Goal: Task Accomplishment & Management: Use online tool/utility

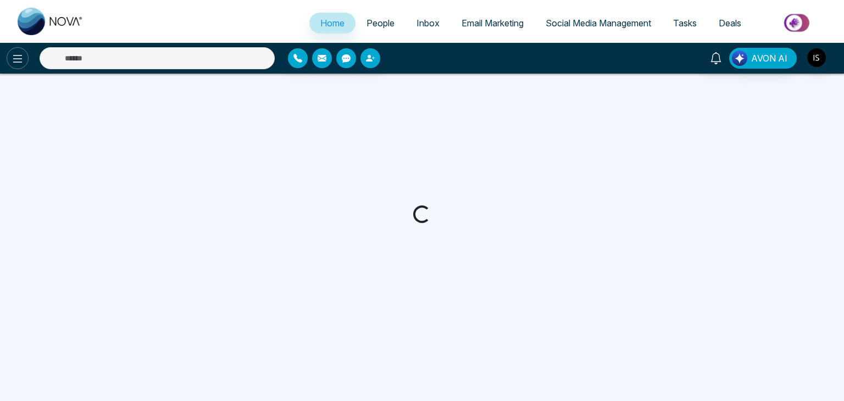
select select "*"
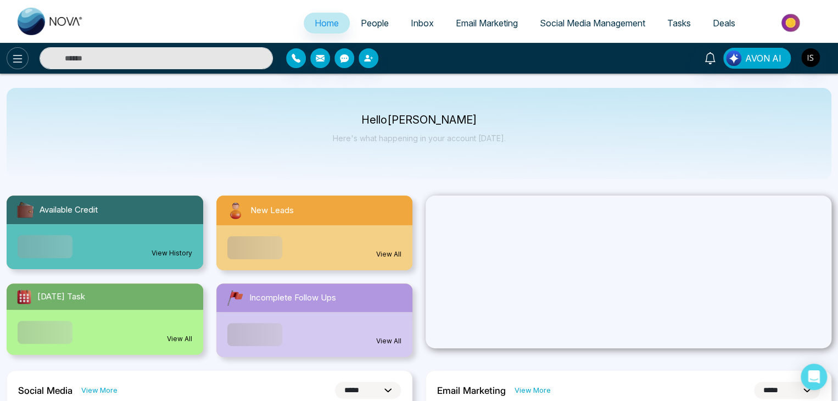
click at [15, 57] on icon at bounding box center [17, 58] width 13 height 13
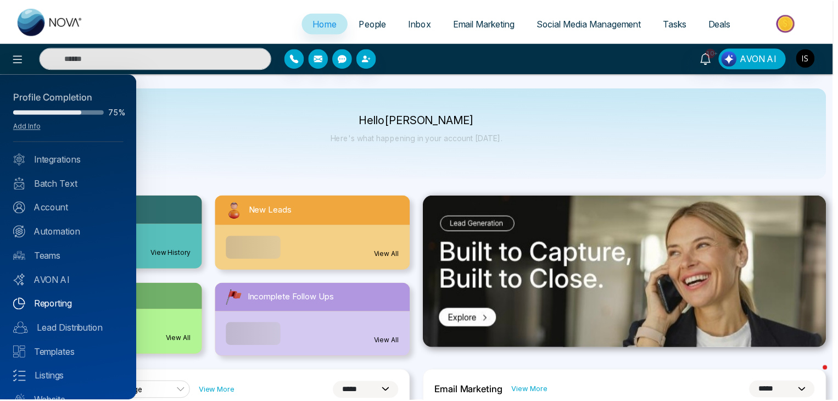
scroll to position [43, 0]
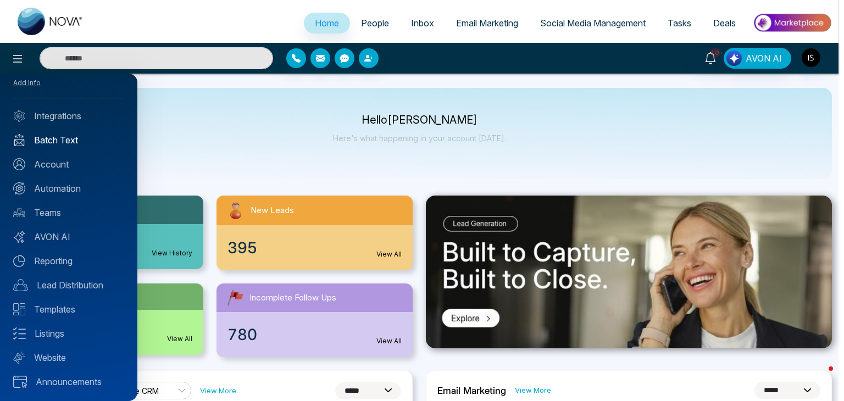
click at [62, 142] on link "Batch Text" at bounding box center [68, 139] width 111 height 13
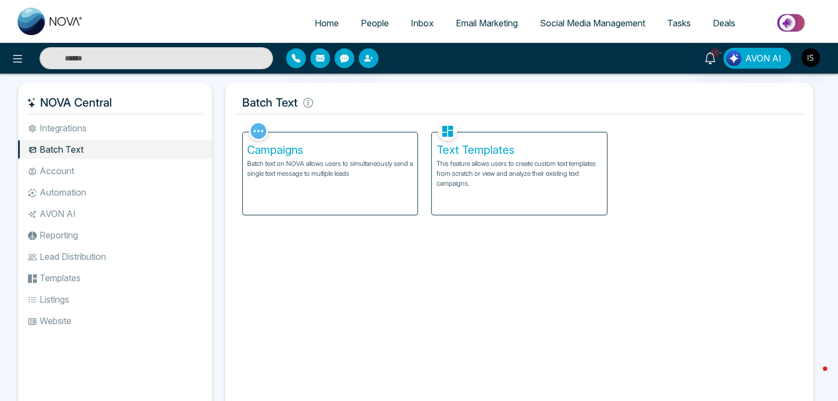
click at [363, 163] on p "Batch text on NOVA allows users to simultaneously send a single text message to…" at bounding box center [330, 169] width 166 height 20
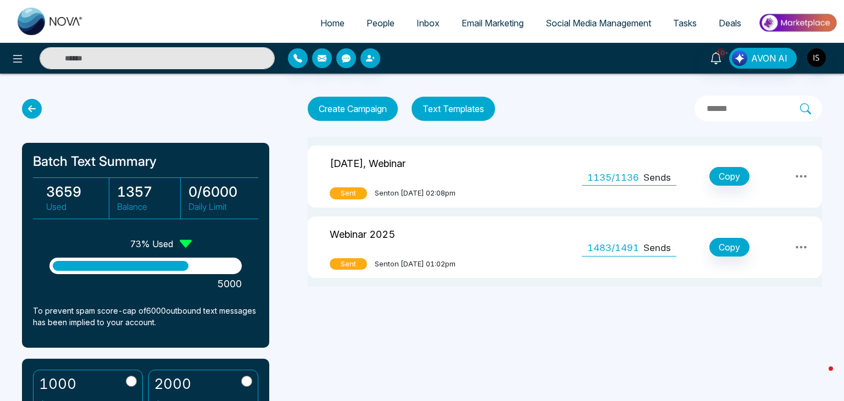
click at [475, 104] on button "Text Templates" at bounding box center [453, 109] width 84 height 24
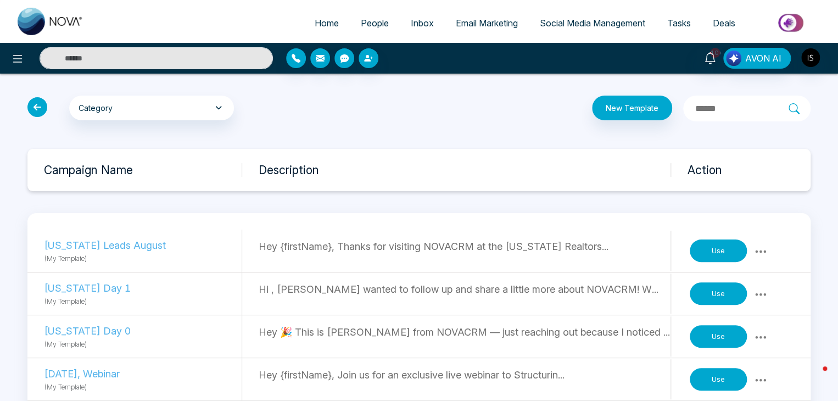
click at [715, 252] on button "Use" at bounding box center [718, 251] width 57 height 23
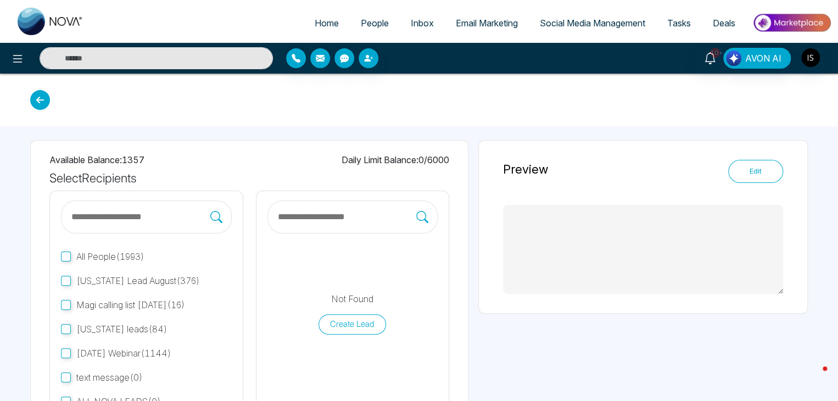
type textarea "**********"
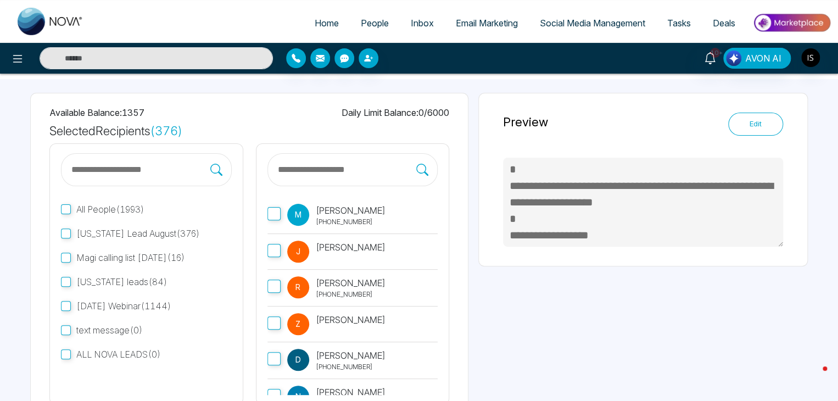
scroll to position [132, 0]
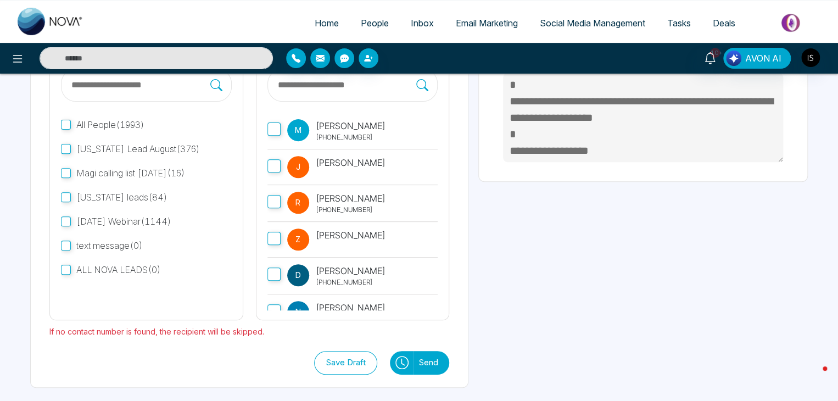
click at [431, 363] on button "Send" at bounding box center [431, 363] width 36 height 24
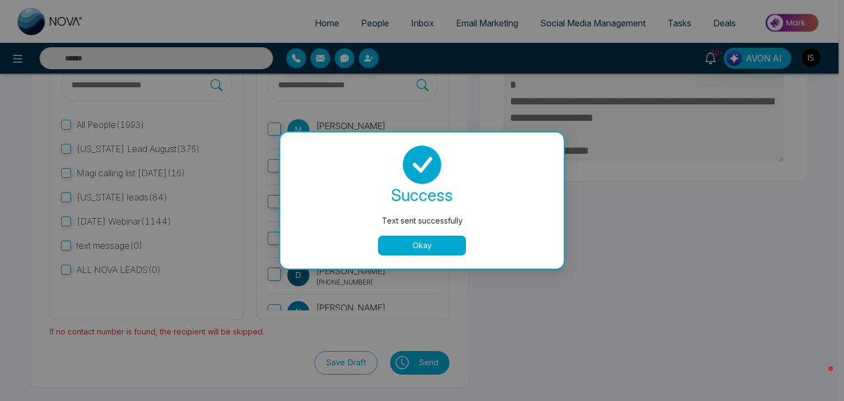
click at [431, 247] on button "Okay" at bounding box center [422, 246] width 88 height 20
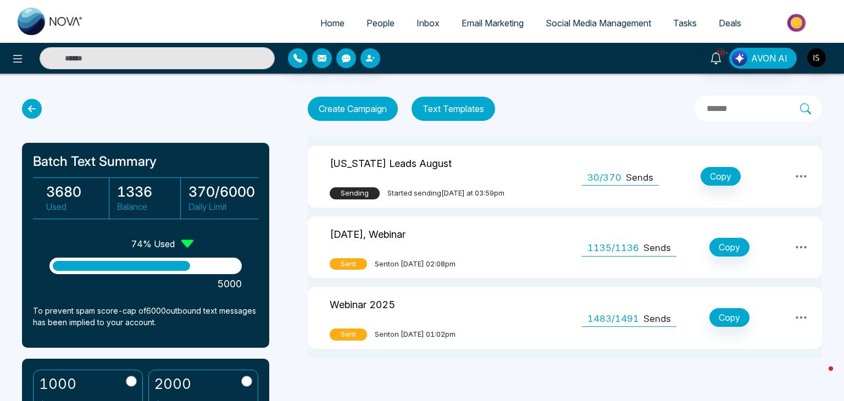
click at [382, 20] on span "People" at bounding box center [380, 23] width 28 height 11
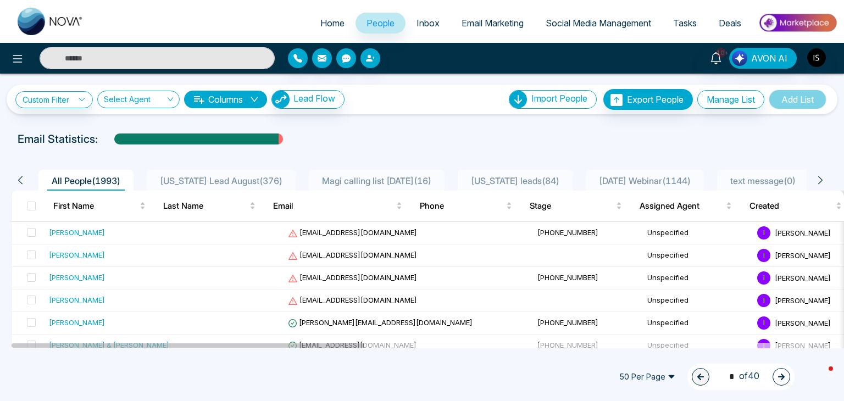
click at [232, 179] on span "Florida Lead August ( 376 )" at bounding box center [220, 180] width 131 height 11
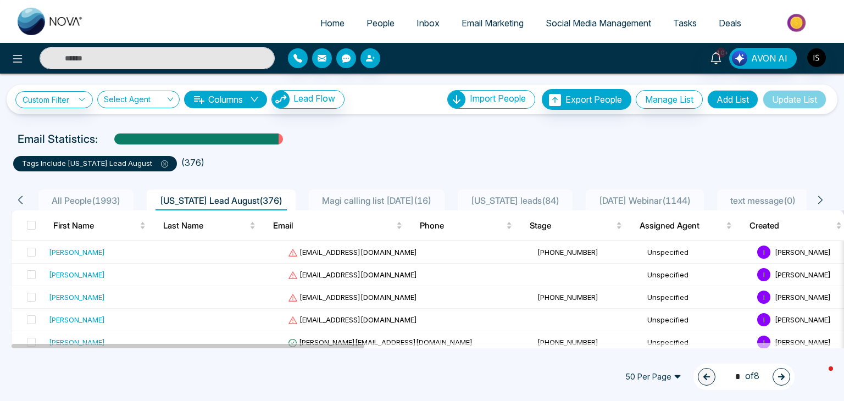
click at [325, 16] on link "Home" at bounding box center [332, 23] width 46 height 21
select select "*"
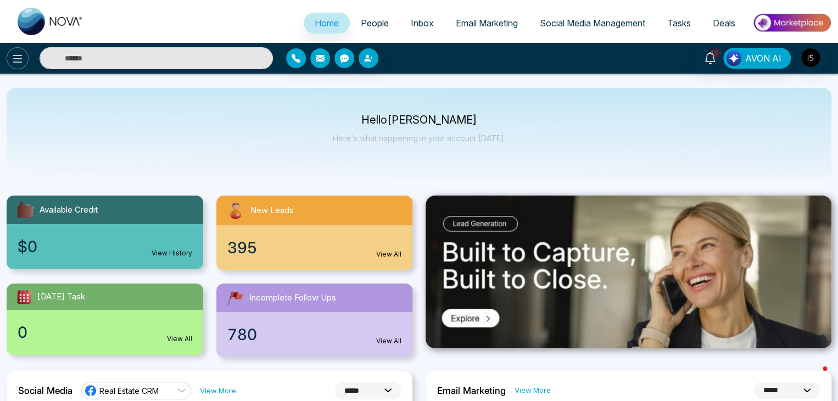
click at [15, 63] on icon at bounding box center [17, 58] width 13 height 13
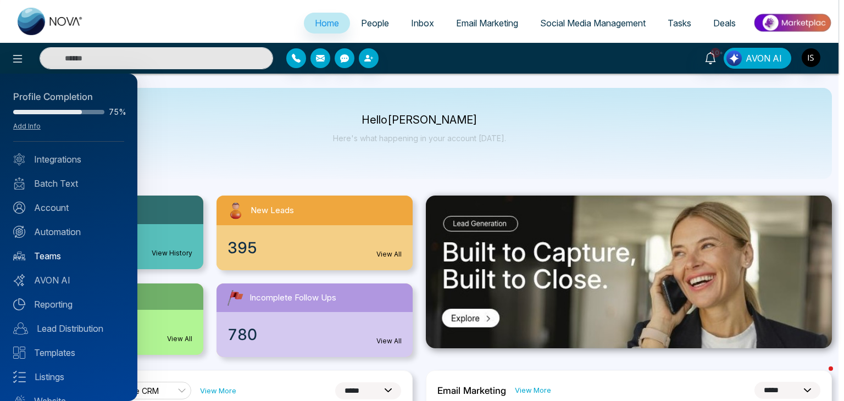
scroll to position [43, 0]
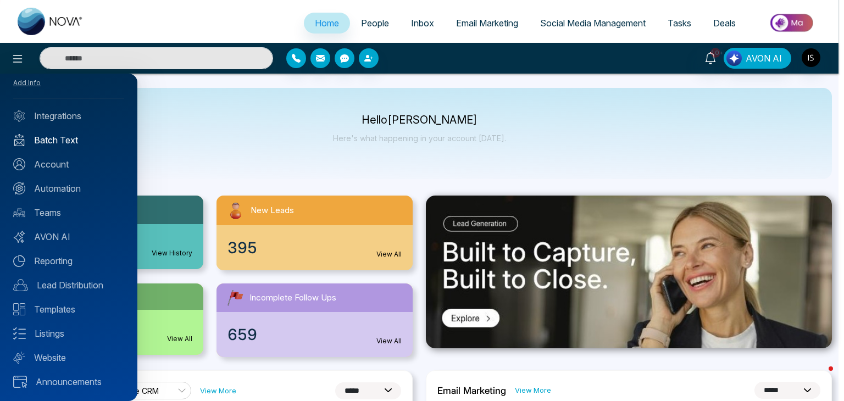
click at [75, 139] on link "Batch Text" at bounding box center [68, 139] width 111 height 13
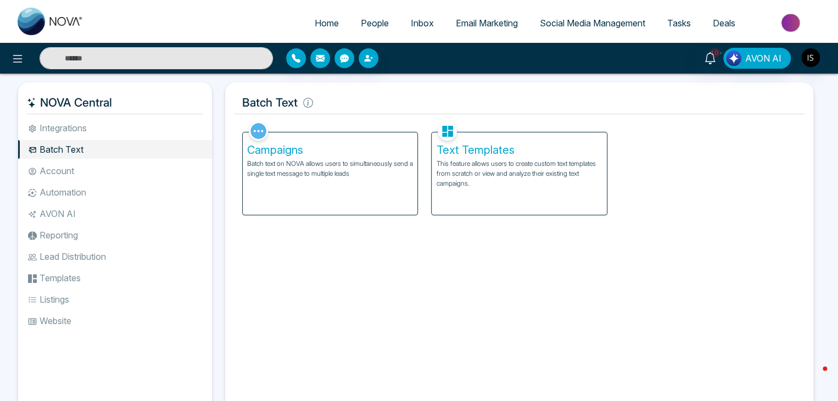
click at [448, 176] on p "This feature allows users to create custom text templates from scratch or view …" at bounding box center [519, 174] width 166 height 30
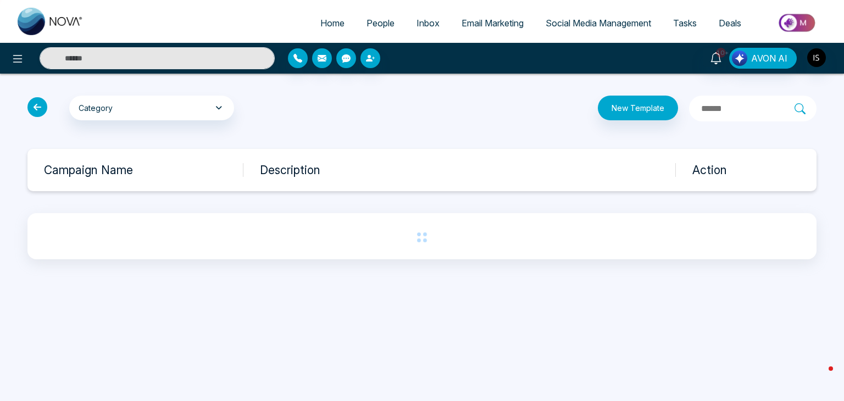
click at [33, 106] on icon at bounding box center [37, 107] width 20 height 20
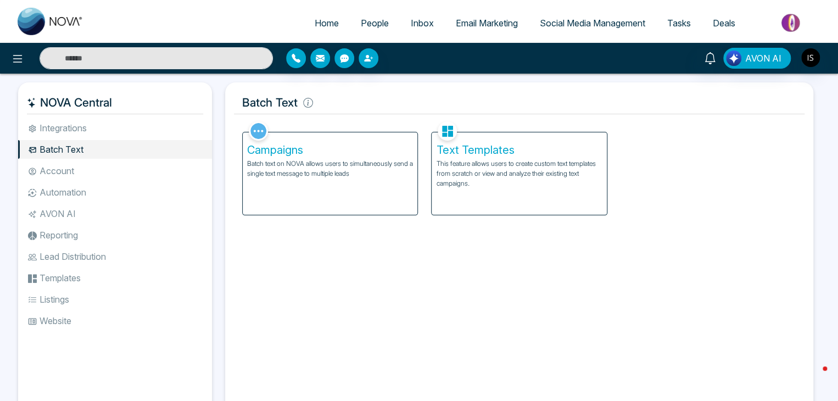
click at [362, 163] on p "Batch text on NOVA allows users to simultaneously send a single text message to…" at bounding box center [330, 169] width 166 height 20
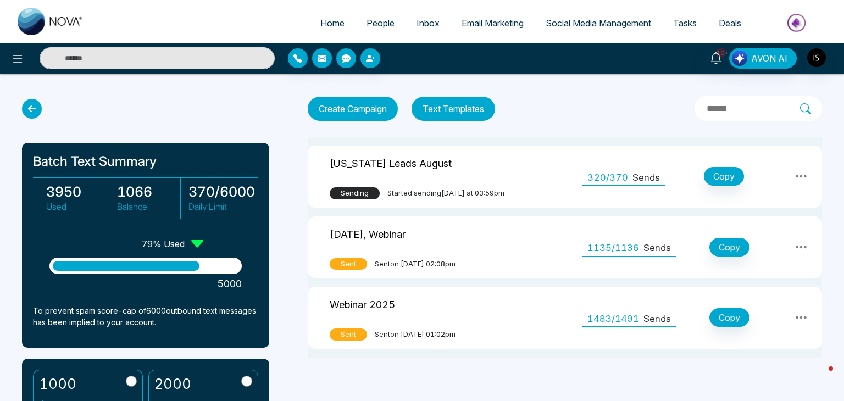
click at [803, 173] on icon at bounding box center [800, 176] width 13 height 13
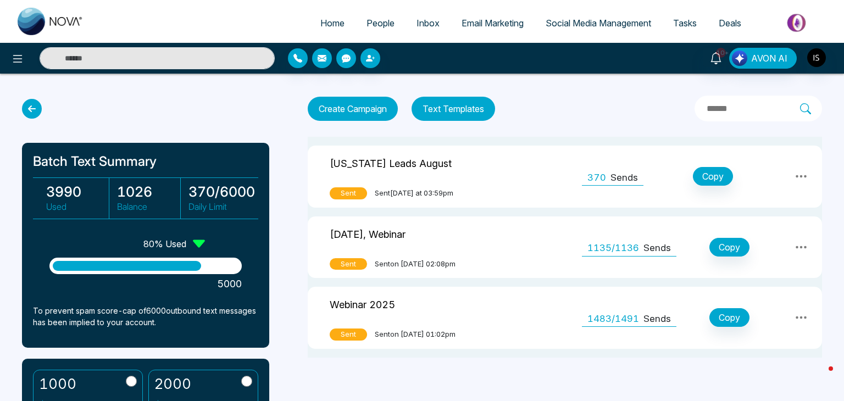
click at [348, 163] on p "[US_STATE] Leads August" at bounding box center [391, 162] width 122 height 17
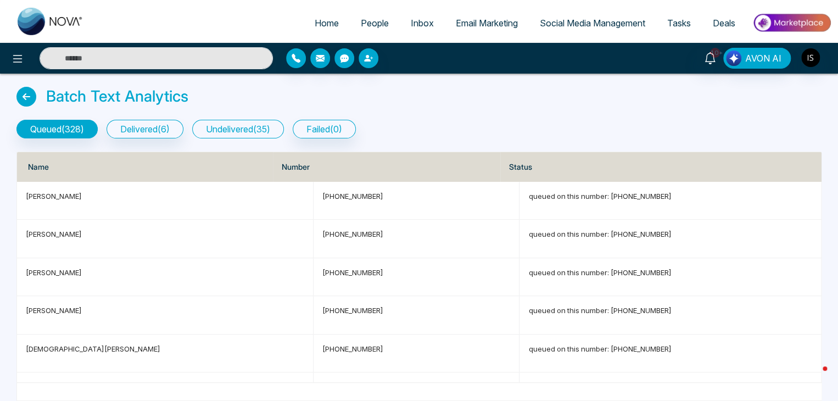
click at [263, 128] on button "undelivered ( 35 )" at bounding box center [238, 129] width 92 height 19
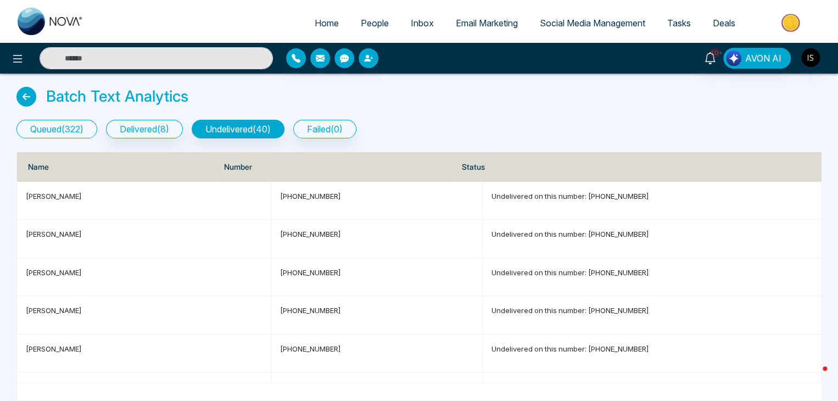
click at [76, 121] on button "queued ( 322 )" at bounding box center [56, 129] width 81 height 19
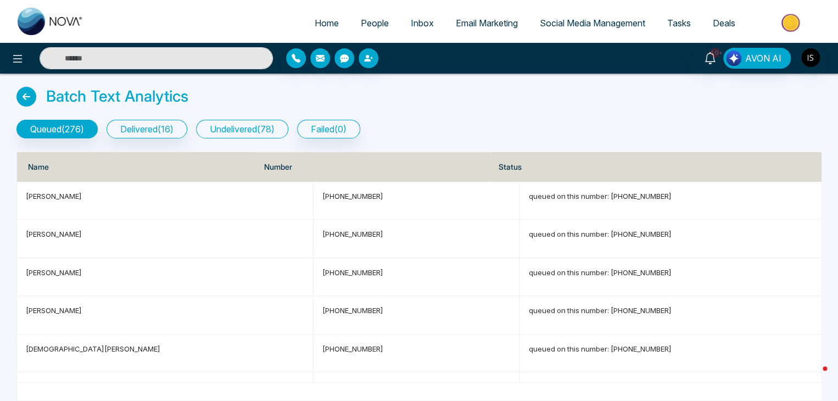
click at [274, 126] on button "undelivered ( 78 )" at bounding box center [242, 129] width 92 height 19
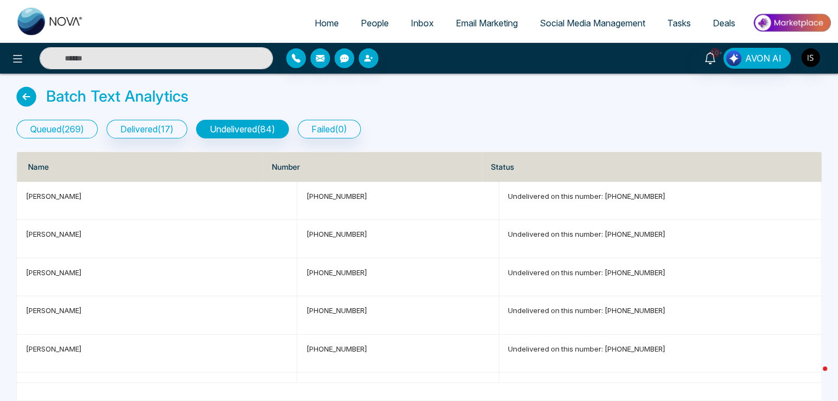
click at [77, 135] on button "queued ( 269 )" at bounding box center [56, 129] width 81 height 19
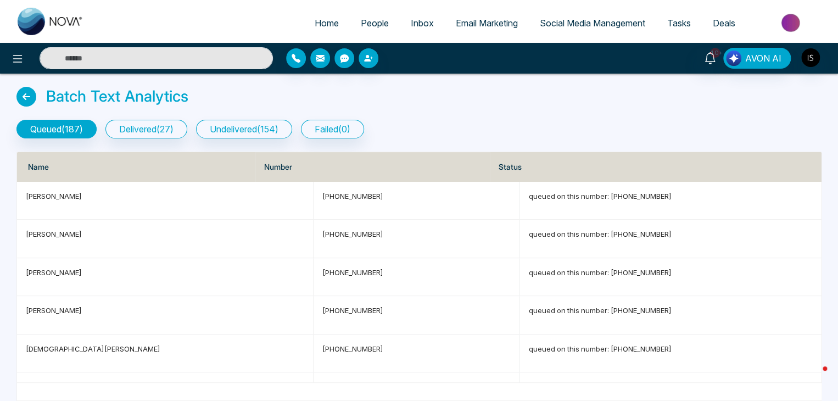
click at [269, 124] on button "undelivered ( 154 )" at bounding box center [244, 129] width 96 height 19
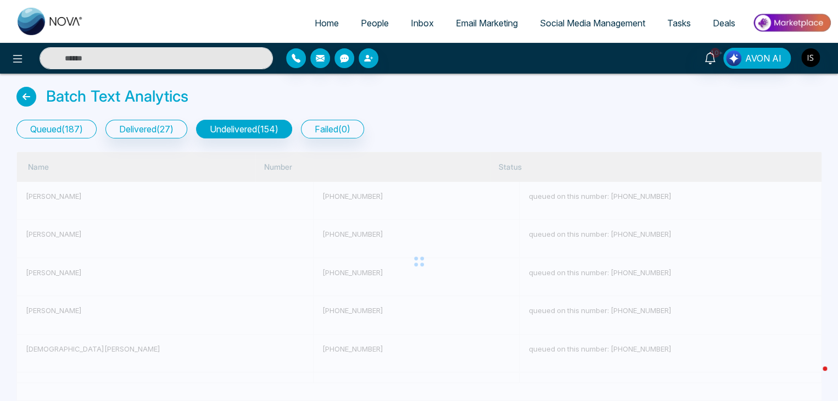
click at [77, 129] on button "queued ( 187 )" at bounding box center [56, 129] width 80 height 19
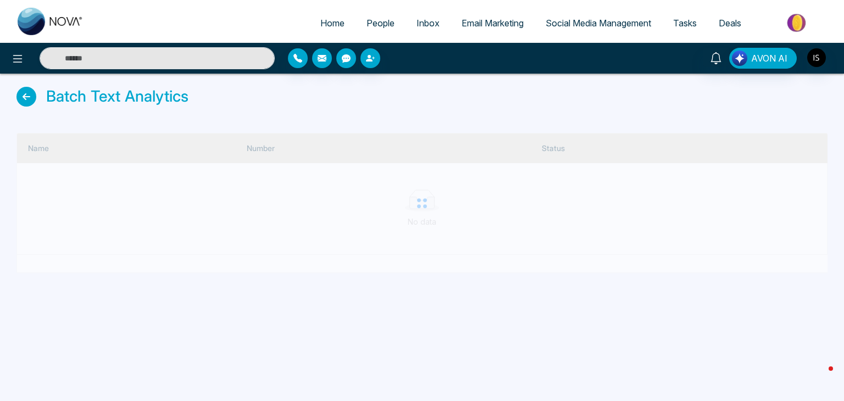
click at [25, 97] on icon at bounding box center [26, 97] width 20 height 20
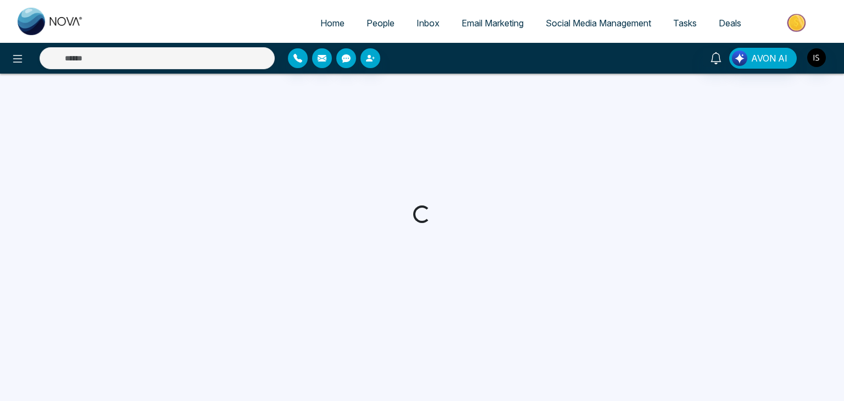
click at [322, 24] on span "Home" at bounding box center [332, 23] width 24 height 11
click at [375, 23] on span "People" at bounding box center [380, 23] width 28 height 11
click at [436, 22] on link "Inbox" at bounding box center [427, 23] width 45 height 21
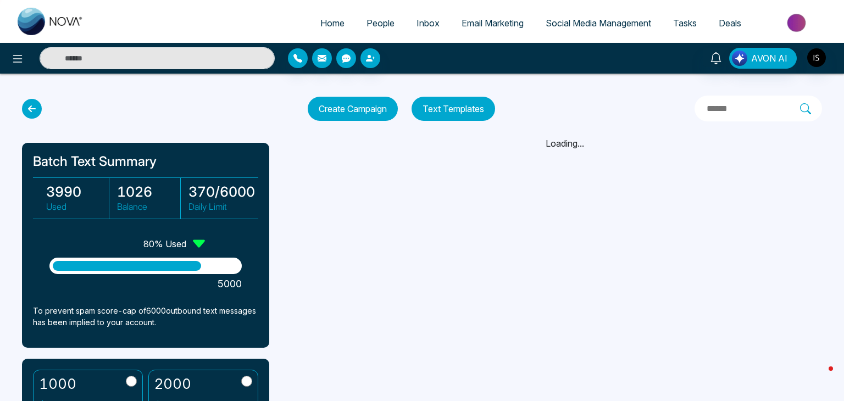
click at [484, 21] on span "Email Marketing" at bounding box center [492, 23] width 62 height 11
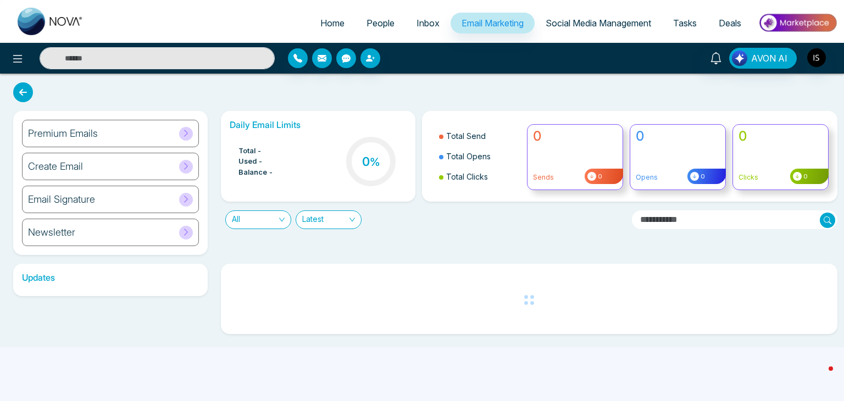
click at [359, 16] on link "People" at bounding box center [380, 23] width 50 height 21
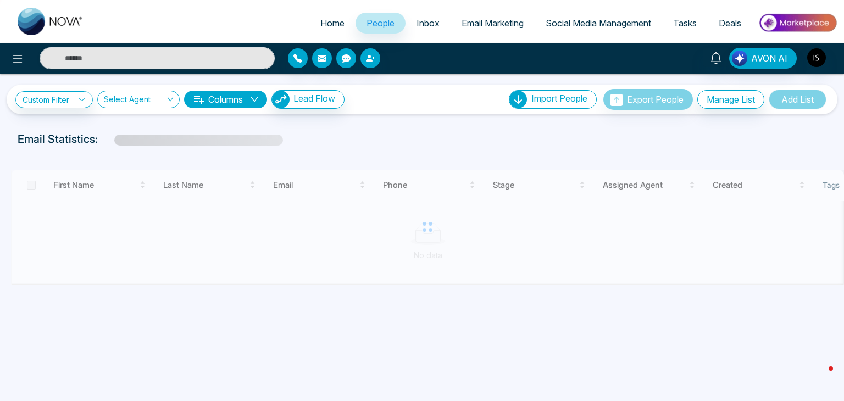
click at [332, 21] on span "Home" at bounding box center [332, 23] width 24 height 11
select select "*"
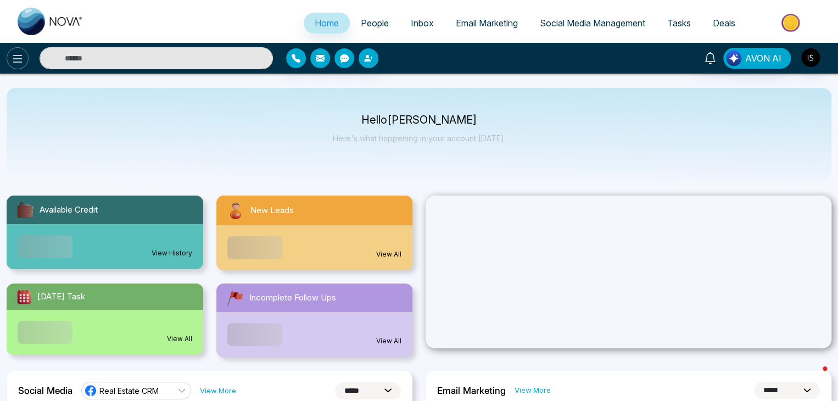
click at [22, 58] on icon at bounding box center [17, 59] width 9 height 8
click at [19, 54] on icon at bounding box center [17, 58] width 13 height 13
click at [816, 56] on img "button" at bounding box center [811, 57] width 19 height 19
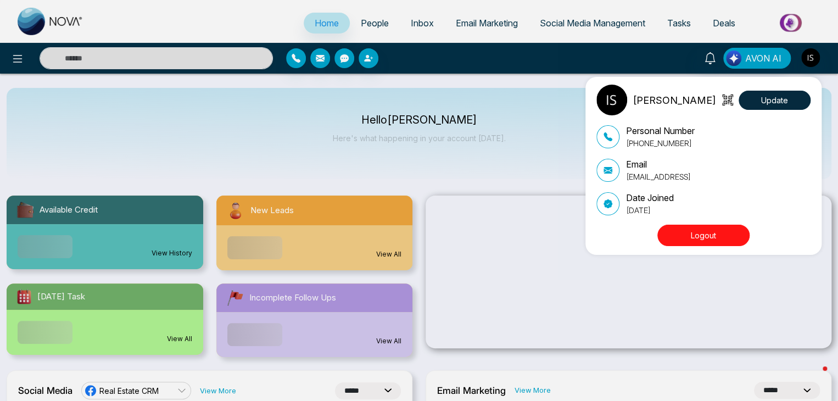
click at [720, 232] on button "Logout" at bounding box center [704, 235] width 92 height 21
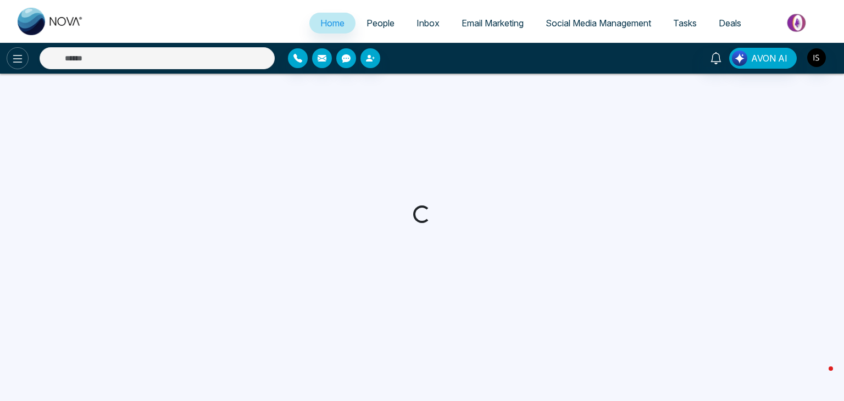
click at [23, 64] on icon at bounding box center [17, 58] width 13 height 13
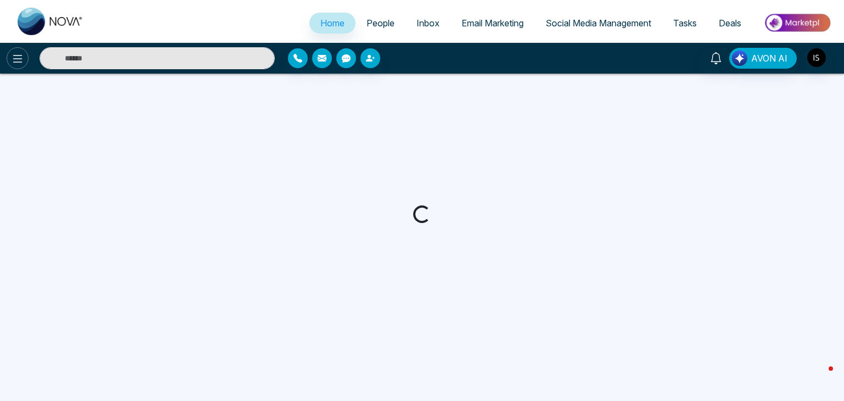
select select "*"
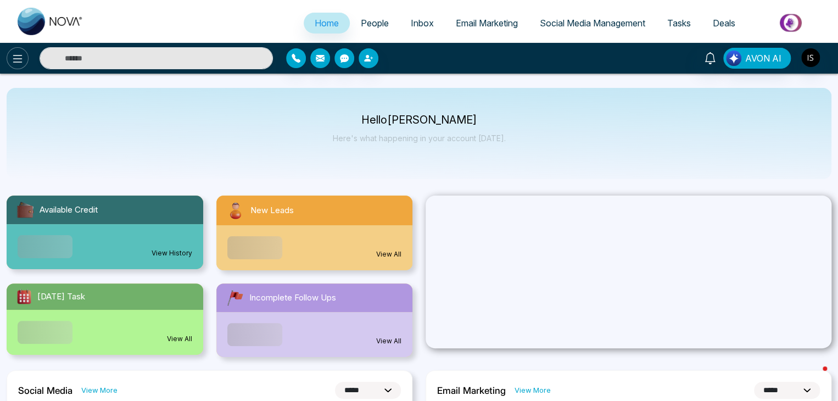
click at [23, 64] on icon at bounding box center [17, 58] width 13 height 13
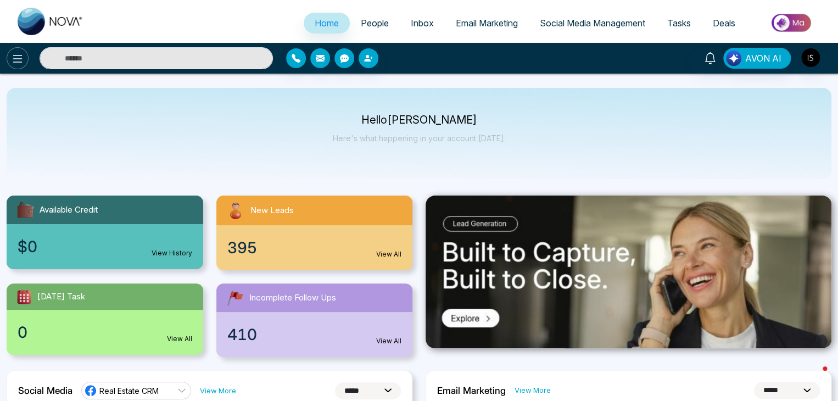
click at [23, 55] on icon at bounding box center [17, 58] width 13 height 13
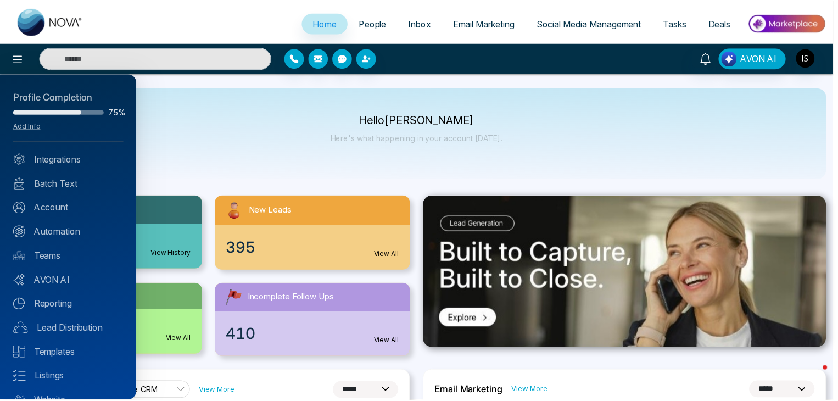
scroll to position [43, 0]
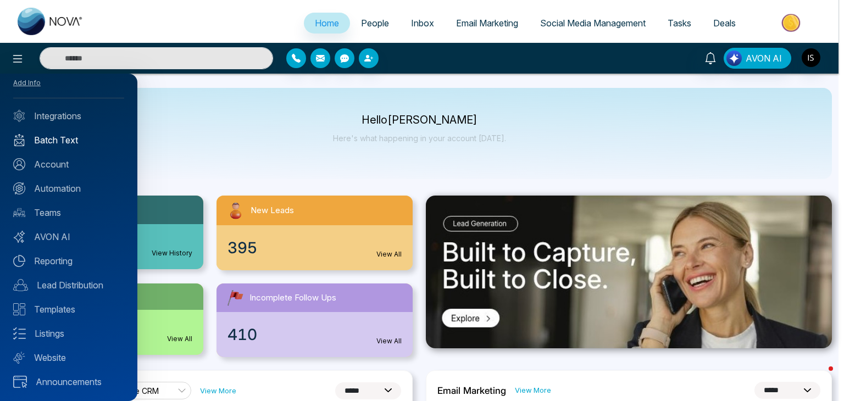
click at [77, 141] on link "Batch Text" at bounding box center [68, 139] width 111 height 13
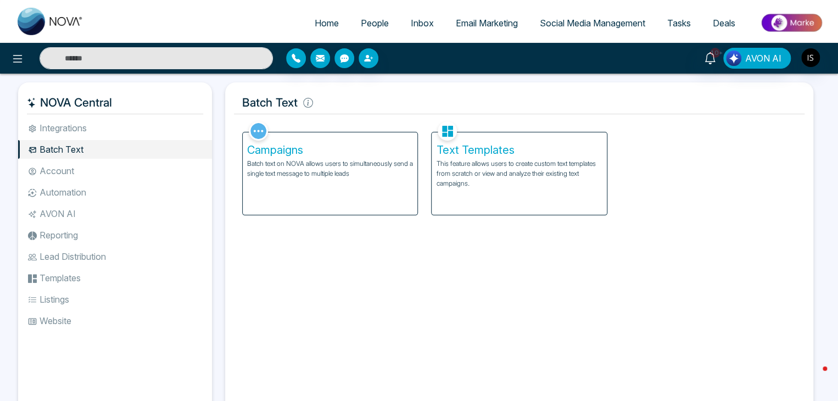
click at [324, 186] on div "Campaigns Batch text on NOVA allows users to simultaneously send a single text …" at bounding box center [330, 173] width 175 height 82
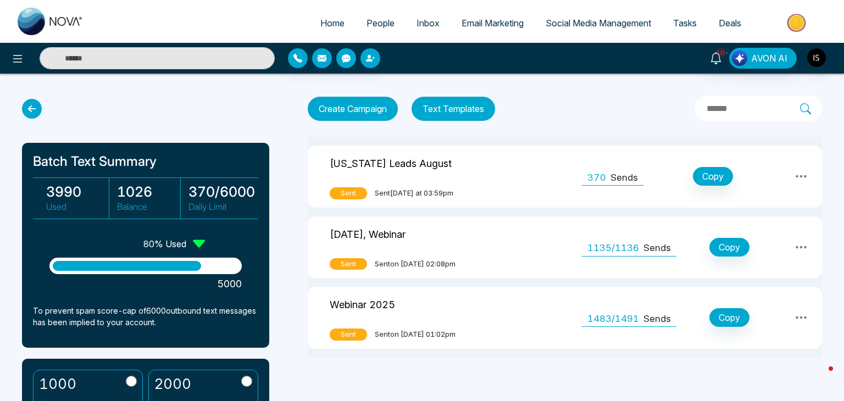
click at [613, 168] on div "370 Sends" at bounding box center [613, 176] width 62 height 19
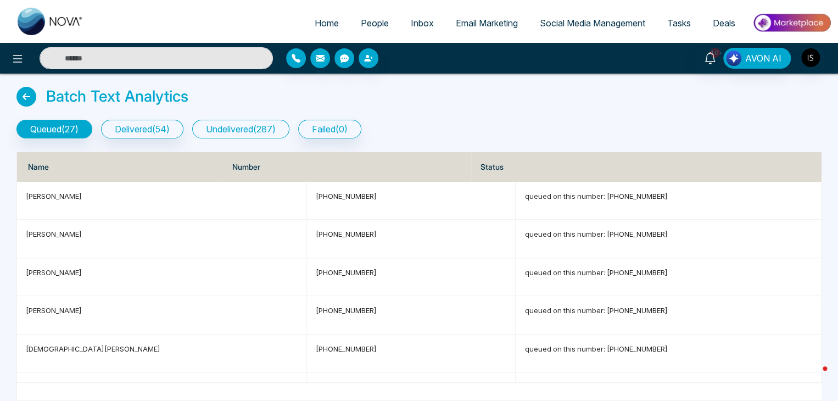
click at [263, 126] on button "undelivered ( 287 )" at bounding box center [240, 129] width 97 height 19
click at [316, 310] on p "[PHONE_NUMBER]" at bounding box center [411, 310] width 191 height 11
click at [378, 23] on span "People" at bounding box center [375, 23] width 28 height 11
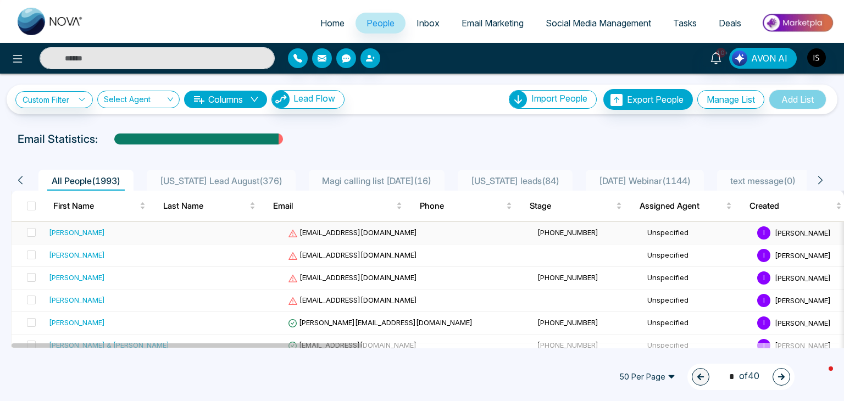
click at [533, 236] on td "+17733150006" at bounding box center [588, 233] width 110 height 23
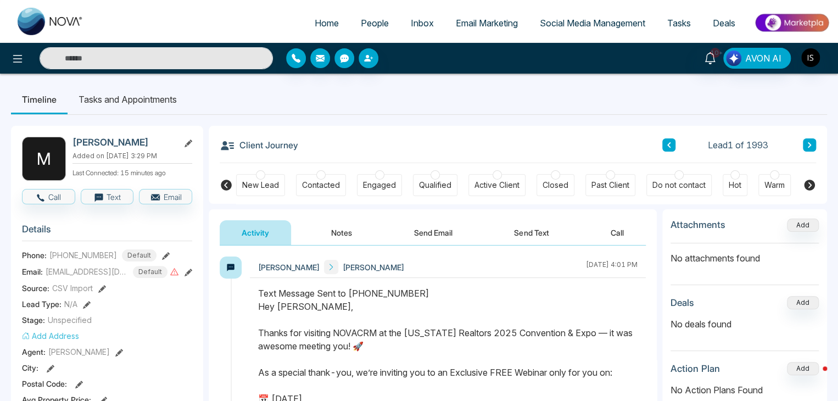
click at [325, 20] on span "Home" at bounding box center [327, 23] width 24 height 11
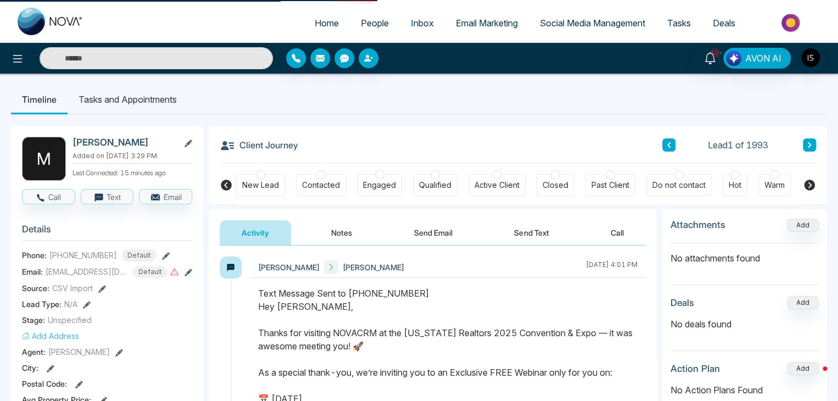
select select "*"
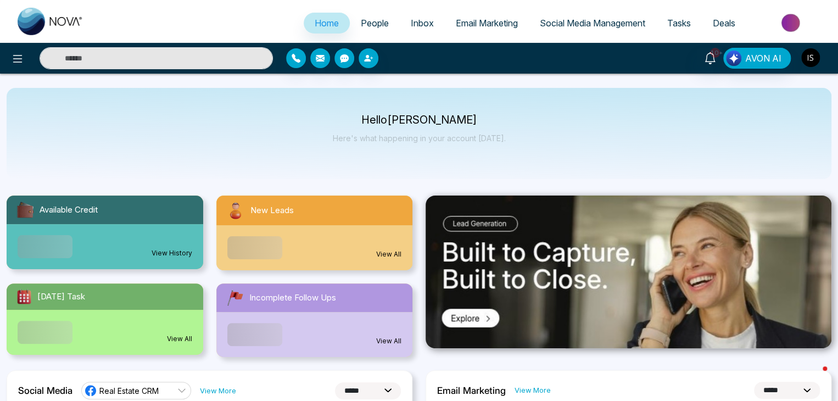
click at [806, 60] on img "button" at bounding box center [811, 57] width 19 height 19
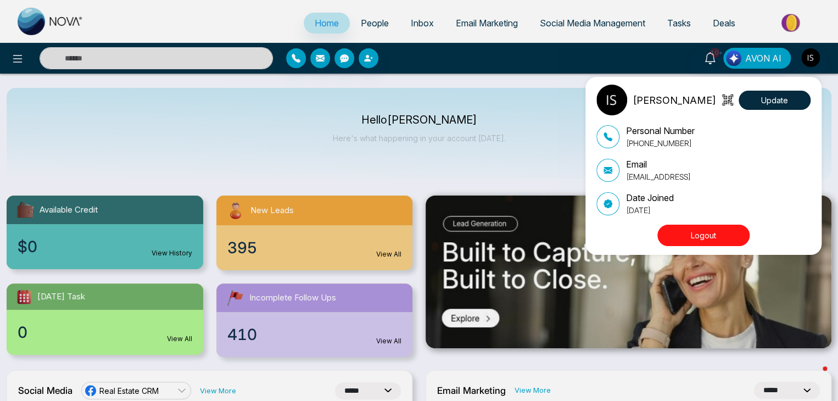
click at [700, 244] on button "Logout" at bounding box center [704, 235] width 92 height 21
